Goal: Task Accomplishment & Management: Manage account settings

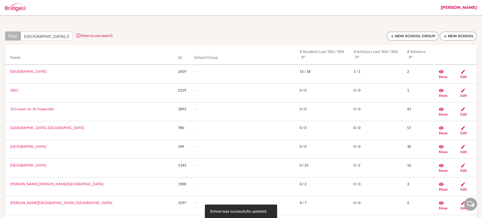
scroll to position [0, 25]
drag, startPoint x: 33, startPoint y: 35, endPoint x: 72, endPoint y: 36, distance: 39.5
click at [72, 36] on div "Filter Australian International School, Dhaka How to use search Filter by schoo…" at bounding box center [59, 35] width 108 height 9
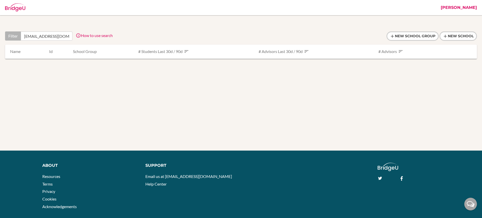
type input "christianp@ecak12.com"
click at [463, 6] on link "[PERSON_NAME]" at bounding box center [458, 7] width 41 height 15
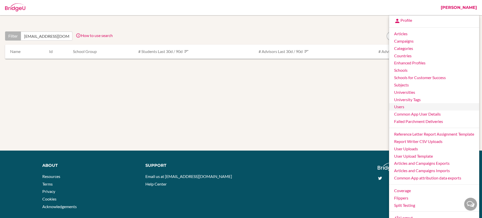
click at [404, 105] on link "Users" at bounding box center [434, 106] width 90 height 7
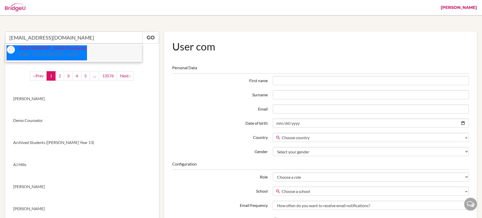
click at [46, 51] on p "[DEMOGRAPHIC_DATA] Providenzia [EMAIL_ADDRESS][DOMAIN_NAME]" at bounding box center [51, 52] width 72 height 12
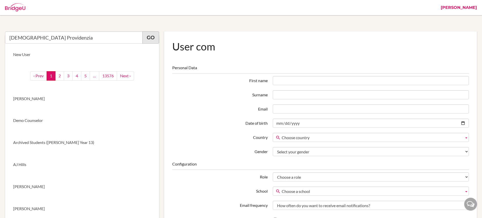
type input "Christian Providenzia"
click at [152, 40] on link "Go" at bounding box center [150, 37] width 17 height 12
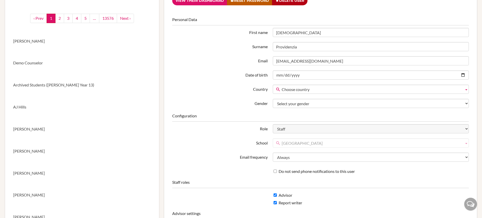
scroll to position [24, 0]
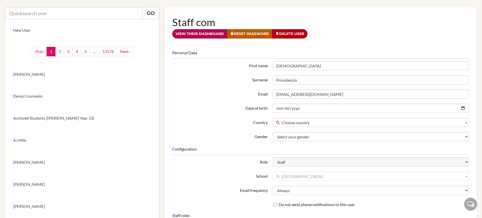
click at [204, 36] on link "View their dashboard" at bounding box center [199, 33] width 55 height 9
click at [205, 34] on link "View their dashboard" at bounding box center [199, 33] width 55 height 9
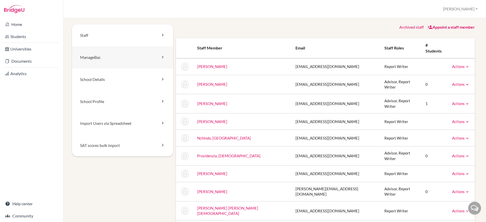
click at [160, 56] on icon at bounding box center [162, 56] width 5 height 5
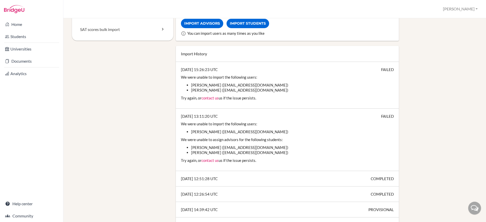
scroll to position [122, 0]
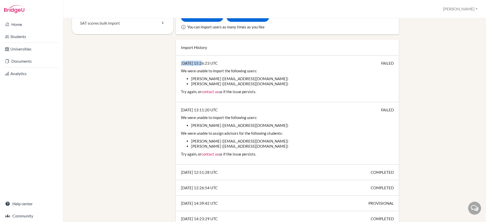
drag, startPoint x: 200, startPoint y: 63, endPoint x: 180, endPoint y: 60, distance: 20.7
click at [180, 60] on div "[DATE] 15:26:23 UTC FAILED We were unable to import the following users: [PERSO…" at bounding box center [287, 79] width 223 height 47
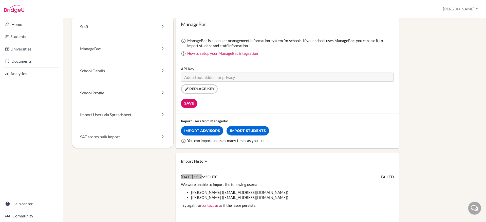
scroll to position [8, 0]
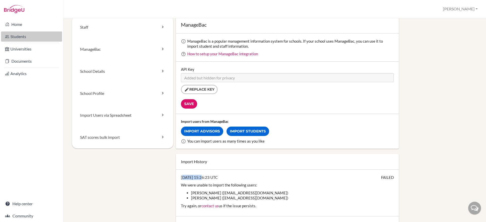
click at [21, 36] on link "Students" at bounding box center [31, 36] width 61 height 10
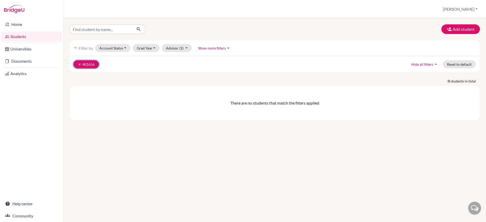
click at [80, 63] on icon "clear" at bounding box center [80, 65] width 4 height 4
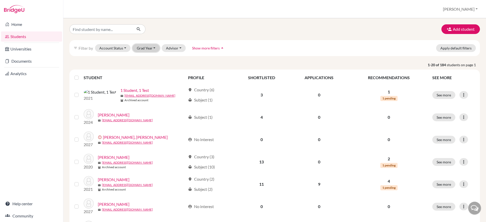
click at [153, 49] on button "Grad Year" at bounding box center [146, 48] width 27 height 8
click at [151, 68] on div "2026" at bounding box center [148, 67] width 18 height 6
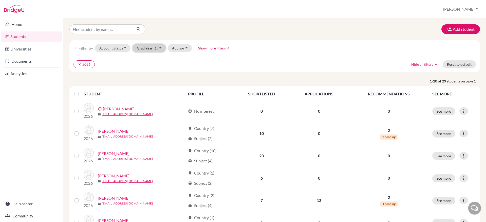
click at [158, 48] on button "Grad Year (1)" at bounding box center [149, 48] width 33 height 8
click at [155, 58] on button "2027" at bounding box center [148, 59] width 30 height 8
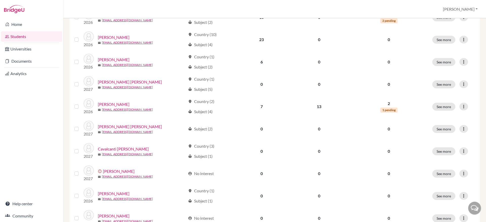
scroll to position [182, 0]
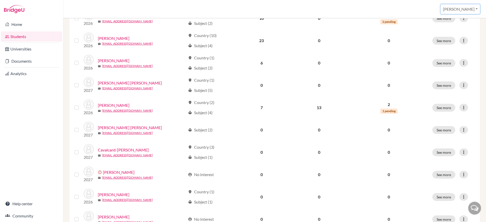
click at [470, 9] on button "[PERSON_NAME]" at bounding box center [460, 9] width 39 height 10
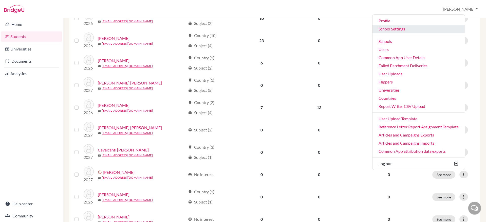
click at [413, 30] on link "School Settings" at bounding box center [419, 29] width 92 height 8
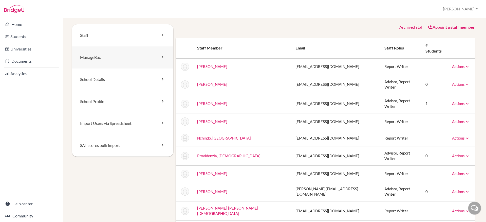
click at [166, 57] on link "ManageBac" at bounding box center [122, 57] width 101 height 22
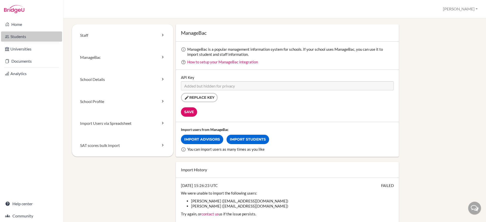
click at [25, 34] on link "Students" at bounding box center [31, 36] width 61 height 10
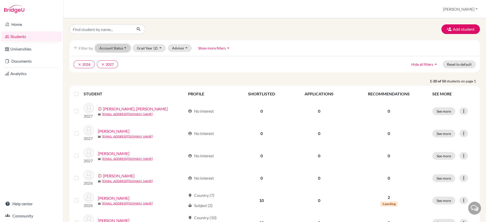
click at [120, 50] on button "Account Status" at bounding box center [112, 48] width 35 height 8
click at [126, 87] on div "Unregistered" at bounding box center [124, 87] width 46 height 6
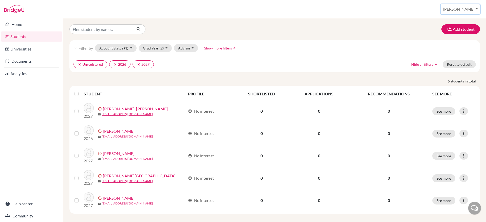
click at [466, 9] on button "[PERSON_NAME]" at bounding box center [460, 9] width 39 height 10
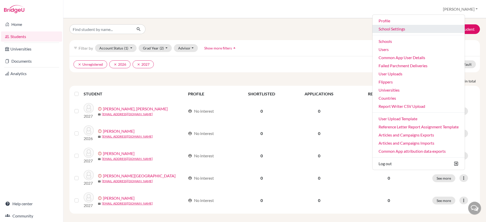
click at [411, 29] on link "School Settings" at bounding box center [419, 29] width 92 height 8
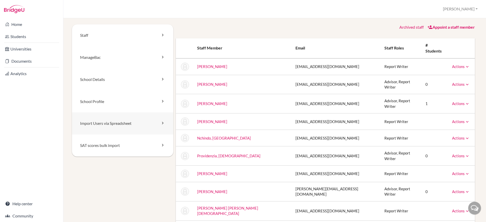
click at [161, 123] on icon at bounding box center [162, 122] width 5 height 5
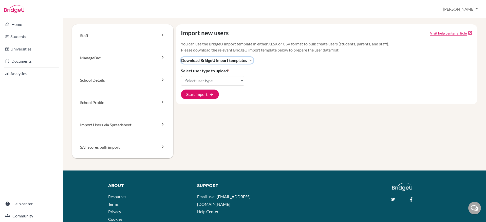
click at [246, 60] on span "Download BridgeU import templates" at bounding box center [214, 60] width 66 height 6
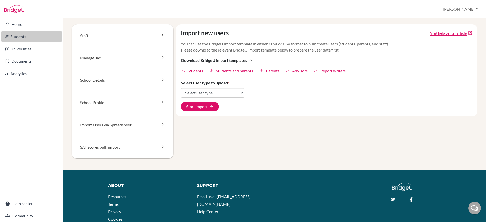
click at [29, 38] on link "Students" at bounding box center [31, 36] width 61 height 10
